Goal: Transaction & Acquisition: Purchase product/service

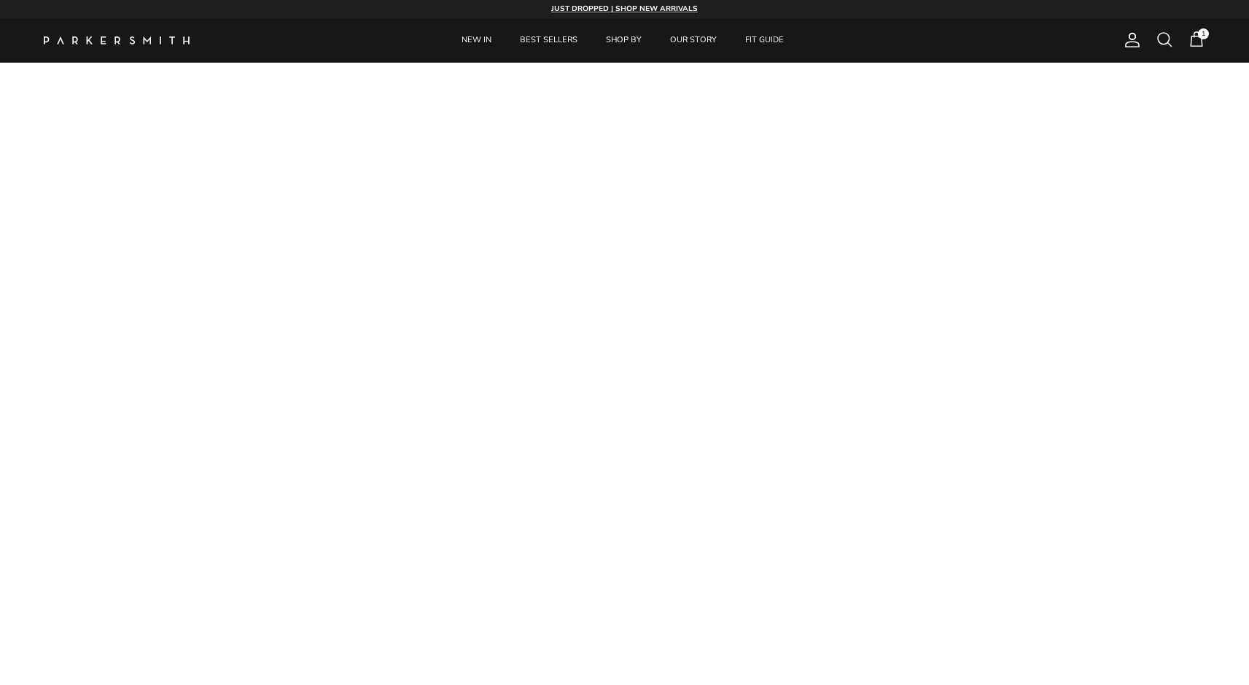
click at [1159, 36] on span at bounding box center [1163, 39] width 17 height 17
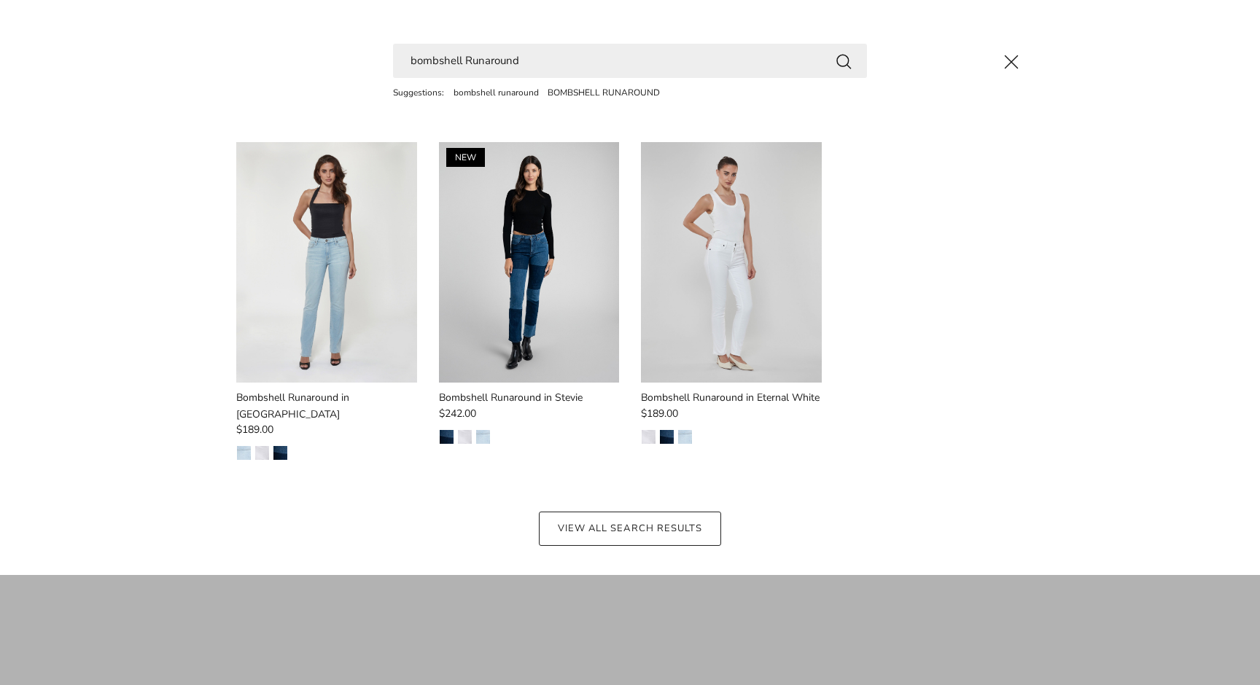
drag, startPoint x: 531, startPoint y: 63, endPoint x: 375, endPoint y: 63, distance: 155.3
click at [375, 63] on div "bombshell Runaround Suggestions: bombshell runaround BOMBSHELL RUNAROUND Bombsh…" at bounding box center [629, 295] width 875 height 502
click at [413, 62] on input "bombshell Runaround" at bounding box center [630, 61] width 474 height 34
drag, startPoint x: 418, startPoint y: 61, endPoint x: 380, endPoint y: 61, distance: 37.9
click at [380, 61] on div "bombshell Runaround Suggestions: bombshell runaround BOMBSHELL RUNAROUND Bombsh…" at bounding box center [629, 295] width 875 height 502
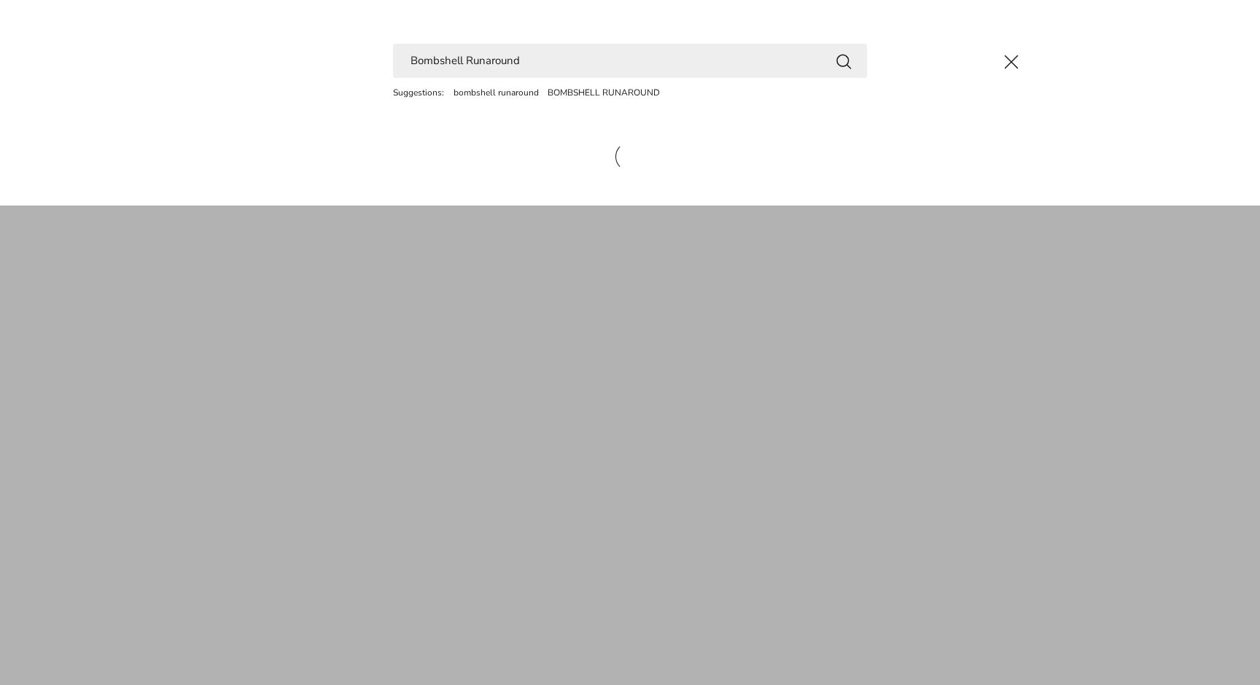
click at [544, 65] on input "Bombshell Runaround" at bounding box center [630, 61] width 474 height 34
type input "Bombshell eternal black"
click at [843, 60] on button "Search" at bounding box center [843, 61] width 17 height 18
